Goal: Find specific page/section: Find specific page/section

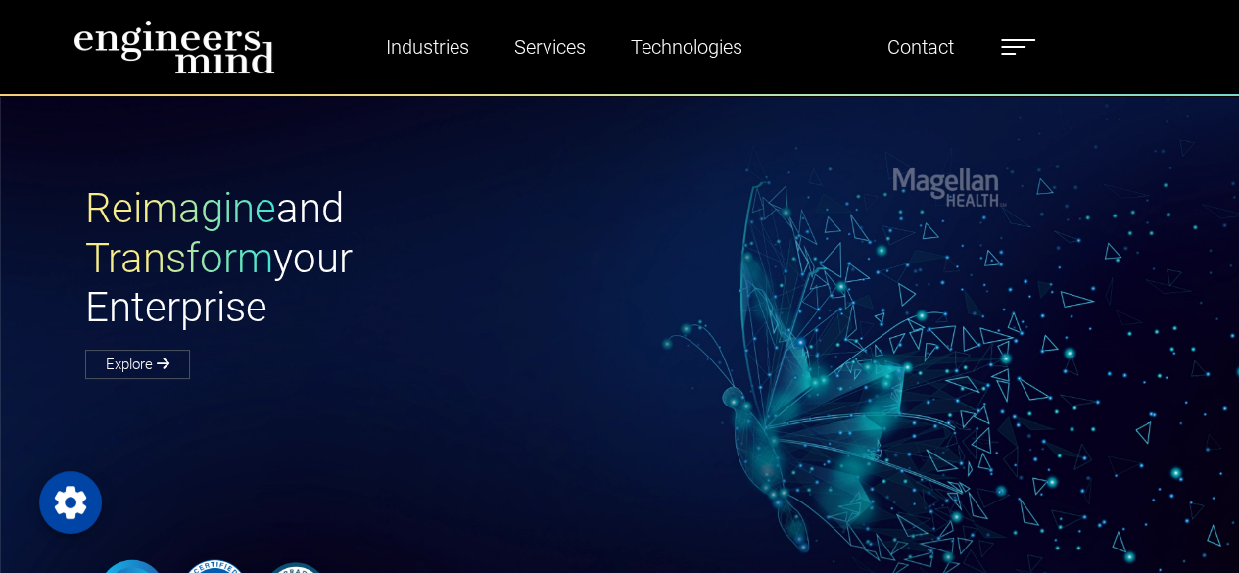
click at [1033, 49] on label at bounding box center [1018, 46] width 34 height 25
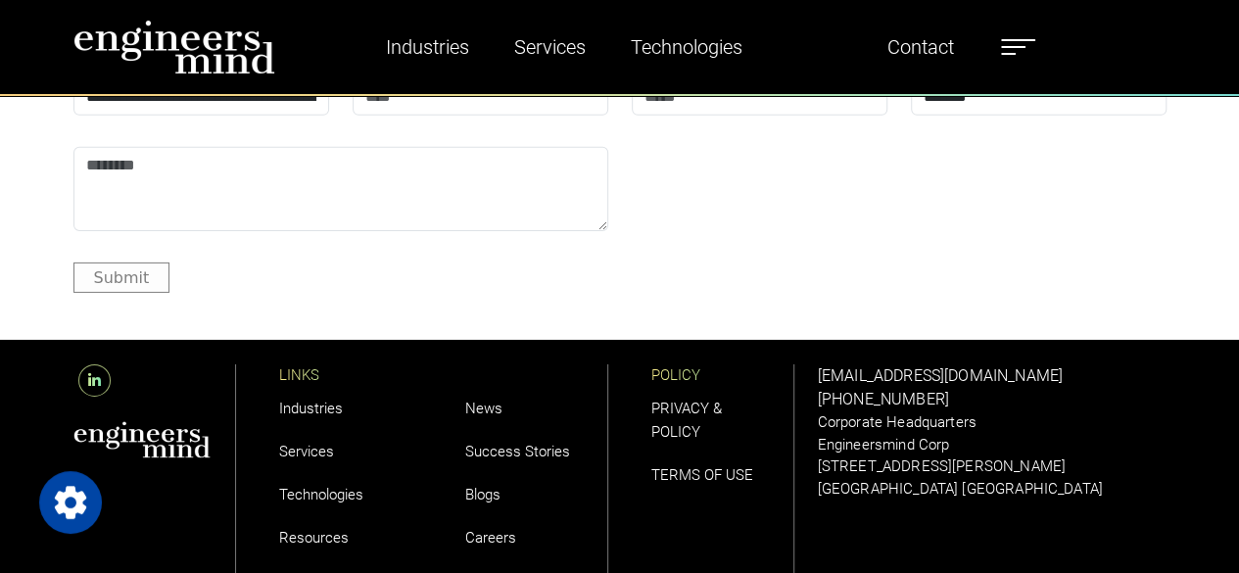
scroll to position [3230, 0]
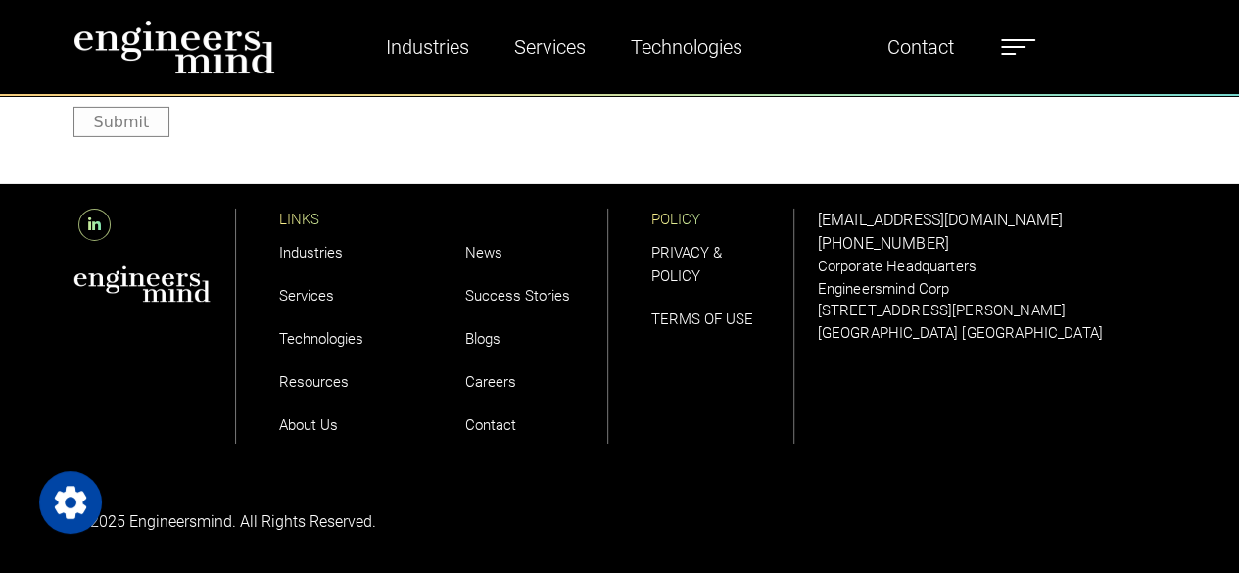
click at [496, 375] on link "Careers" at bounding box center [490, 382] width 51 height 18
